Goal: Task Accomplishment & Management: Manage account settings

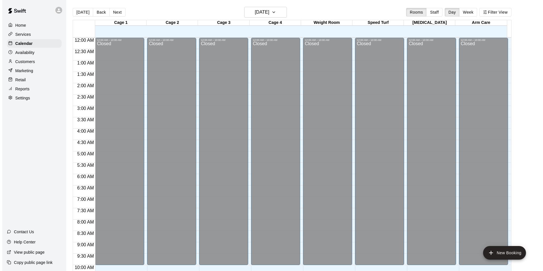
scroll to position [289, 0]
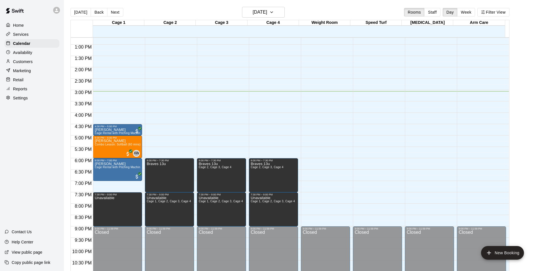
click at [33, 62] on div "Customers" at bounding box center [32, 61] width 55 height 9
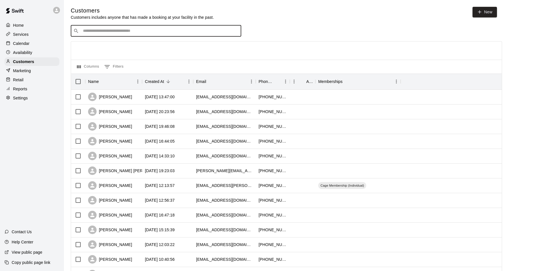
click at [150, 31] on input "Search customers by name or email" at bounding box center [159, 31] width 157 height 6
type input "******"
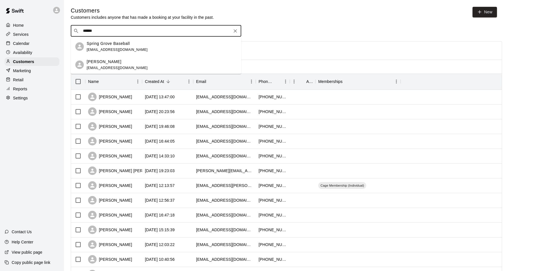
click at [135, 66] on div "[PERSON_NAME] [EMAIL_ADDRESS][DOMAIN_NAME]" at bounding box center [162, 65] width 150 height 12
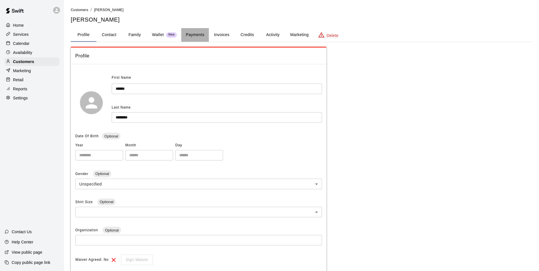
click at [198, 36] on button "Payments" at bounding box center [195, 35] width 28 height 14
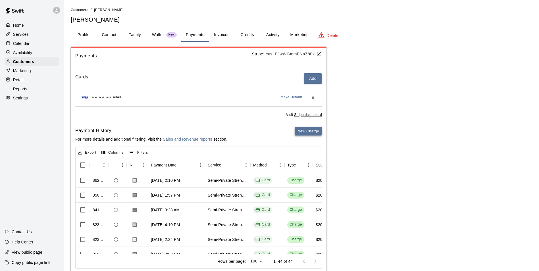
click at [306, 133] on button "New Charge" at bounding box center [308, 131] width 27 height 9
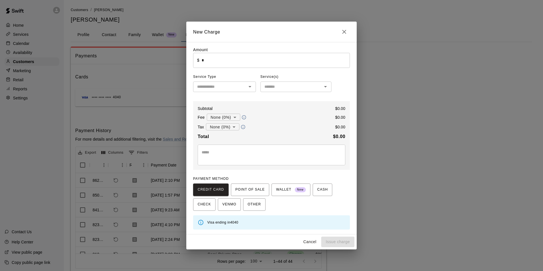
click at [205, 60] on input "*" at bounding box center [276, 60] width 148 height 15
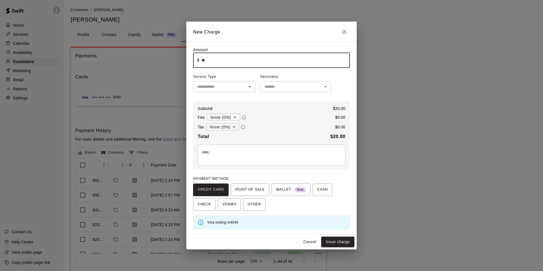
type input "*****"
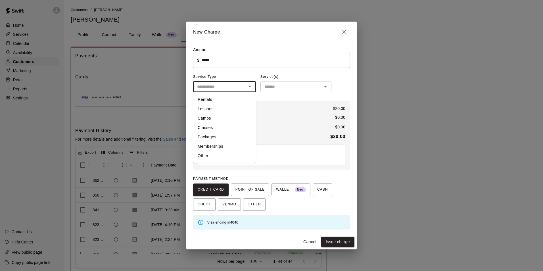
click at [207, 89] on input "text" at bounding box center [220, 86] width 50 height 7
click at [207, 126] on li "Classes" at bounding box center [224, 127] width 63 height 9
type input "*******"
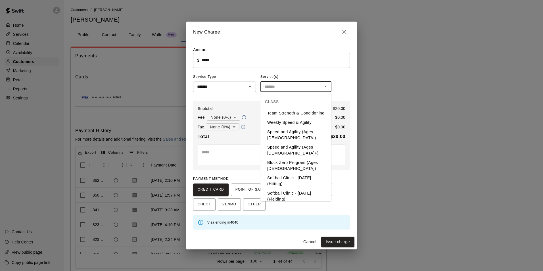
drag, startPoint x: 274, startPoint y: 88, endPoint x: 278, endPoint y: 105, distance: 17.6
click at [275, 89] on input "text" at bounding box center [291, 86] width 58 height 7
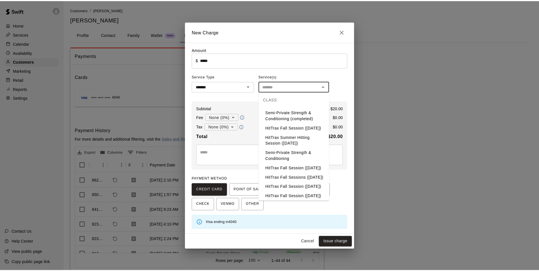
scroll to position [312, 0]
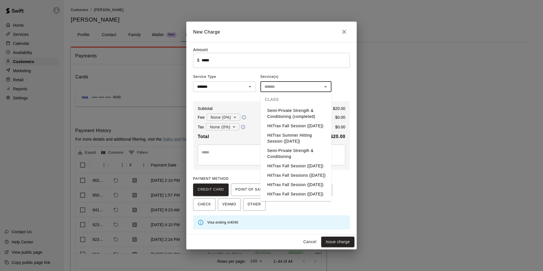
click at [287, 146] on li "Semi-Private Strength & Conditioning" at bounding box center [295, 153] width 71 height 15
type input "**********"
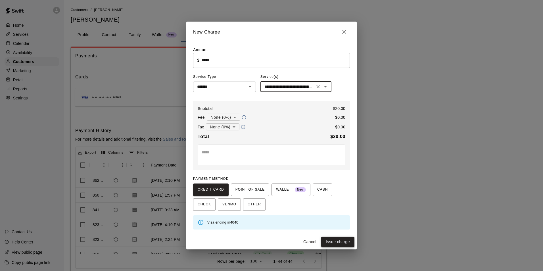
click at [333, 241] on button "Issue charge" at bounding box center [337, 242] width 33 height 11
type input "*"
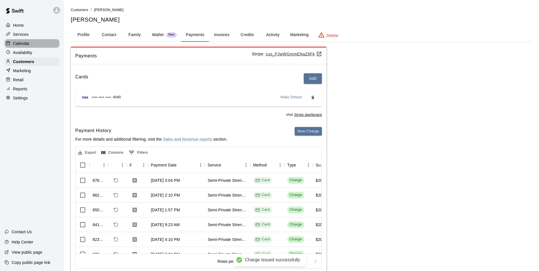
click at [26, 44] on p "Calendar" at bounding box center [21, 44] width 16 height 6
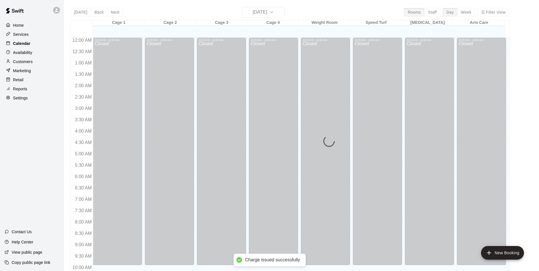
scroll to position [289, 0]
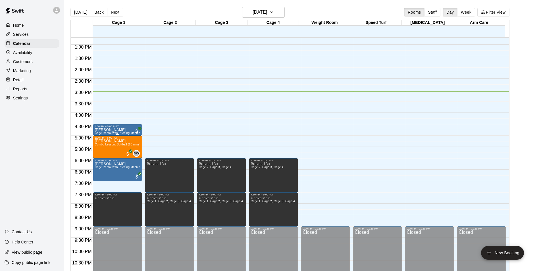
click at [123, 129] on div "[PERSON_NAME] Rental with Pitching Machine (Baseball)" at bounding box center [118, 263] width 46 height 271
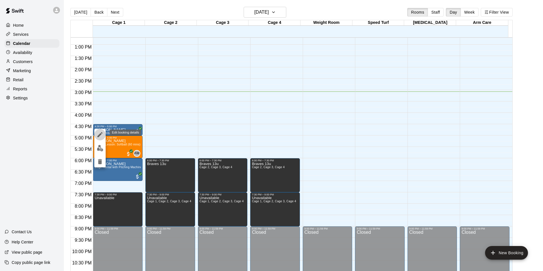
click at [100, 135] on icon "edit" at bounding box center [99, 134] width 5 height 5
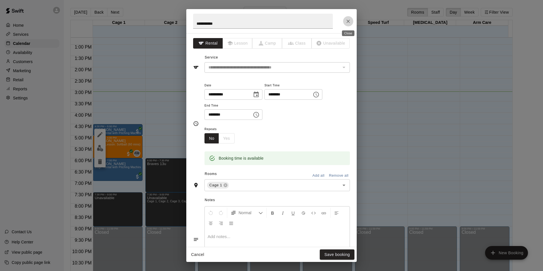
click at [350, 21] on icon "Close" at bounding box center [348, 21] width 6 height 6
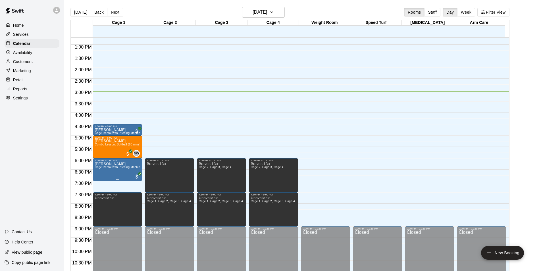
click at [118, 169] on span "Cage Rental with Pitching Machine (Baseball)" at bounding box center [126, 167] width 62 height 3
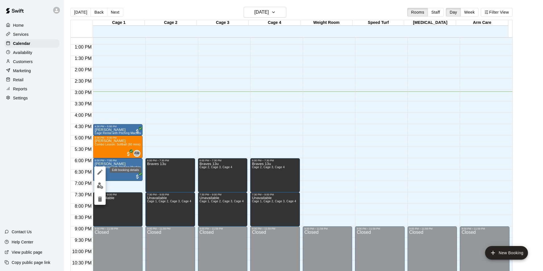
click at [101, 173] on icon "edit" at bounding box center [100, 172] width 7 height 7
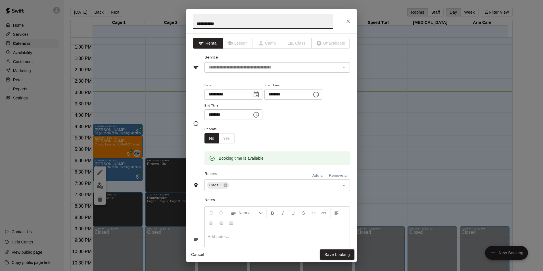
click at [348, 21] on icon "Close" at bounding box center [348, 21] width 3 height 3
